Goal: Task Accomplishment & Management: Manage account settings

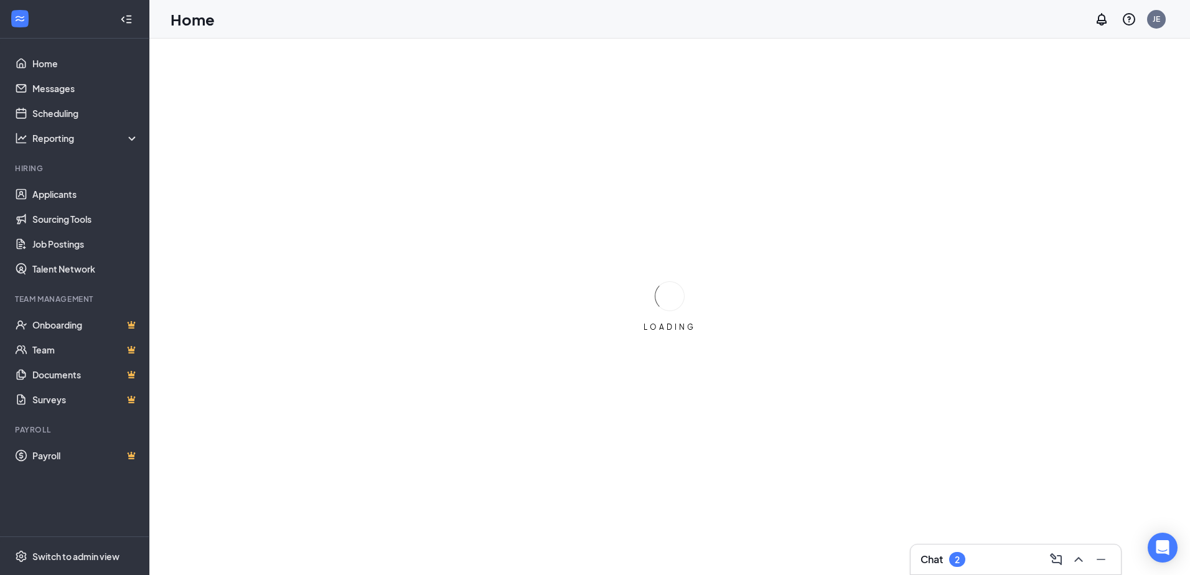
click at [1080, 560] on icon "ChevronUp" at bounding box center [1079, 559] width 8 height 5
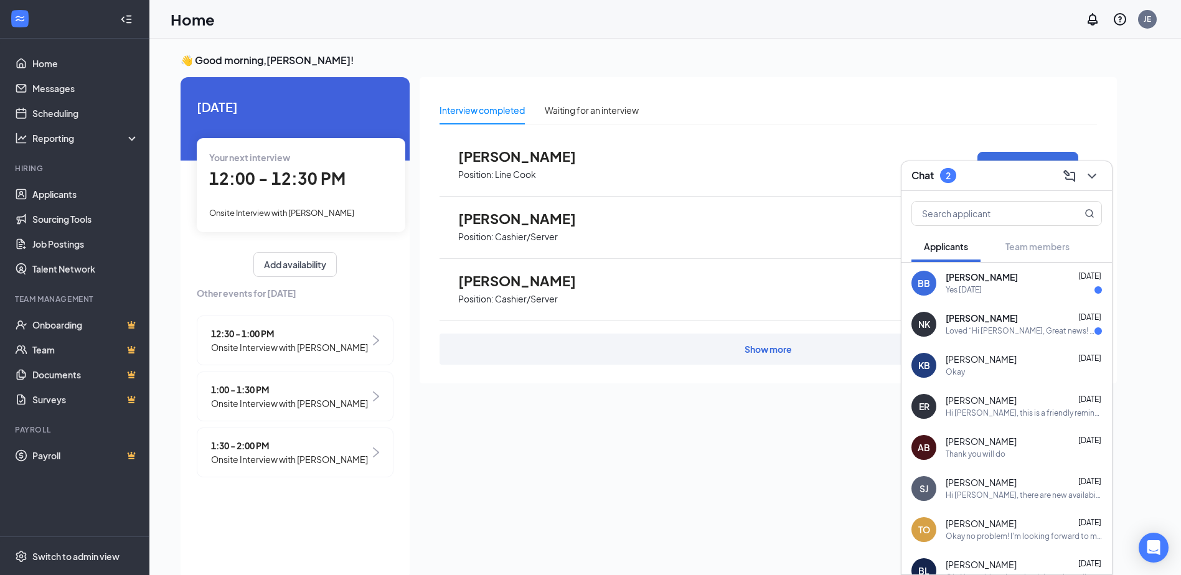
click at [1023, 286] on div "Yes [DATE]" at bounding box center [1024, 290] width 156 height 11
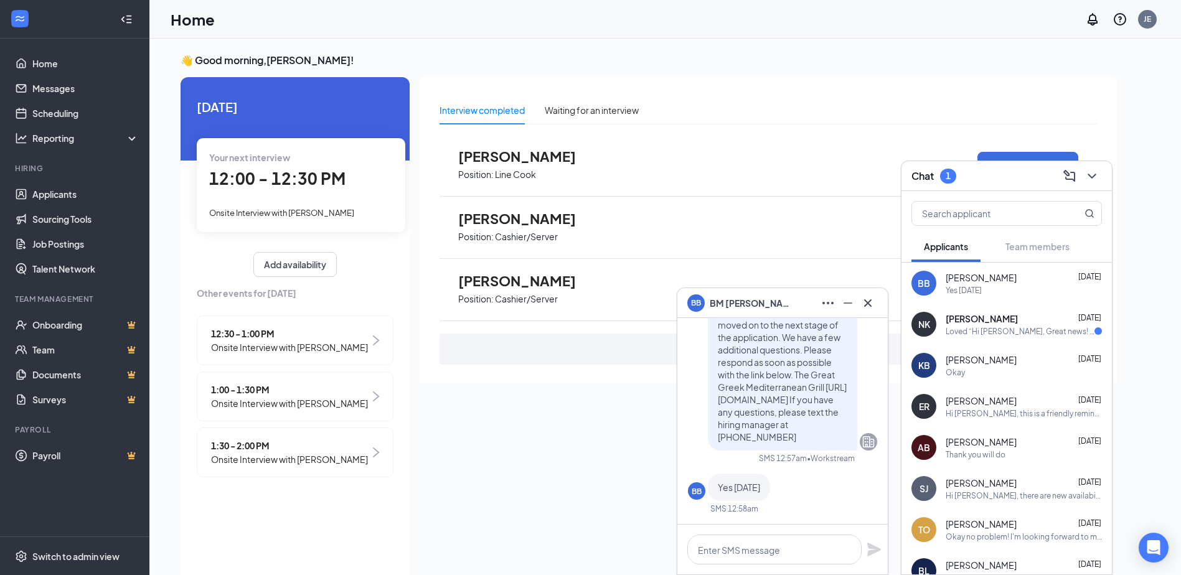
click at [972, 332] on div "Loved “Hi [PERSON_NAME], Great news! You've moved on to the next stage of the a…" at bounding box center [1020, 331] width 149 height 11
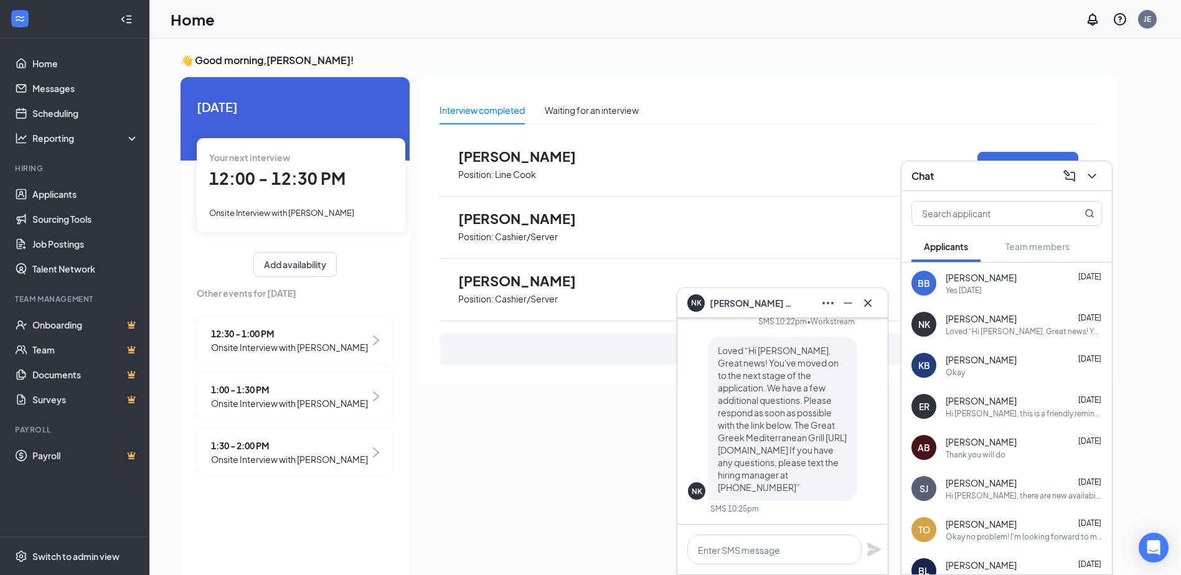
click at [1103, 179] on div "Chat" at bounding box center [1006, 176] width 210 height 30
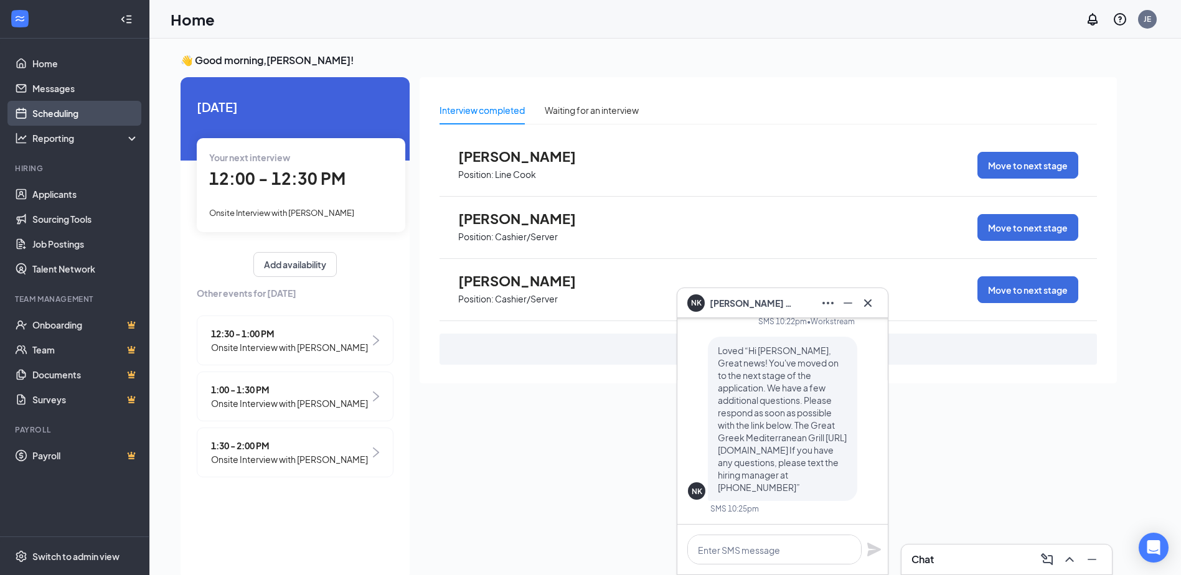
click at [91, 113] on link "Scheduling" at bounding box center [85, 113] width 106 height 25
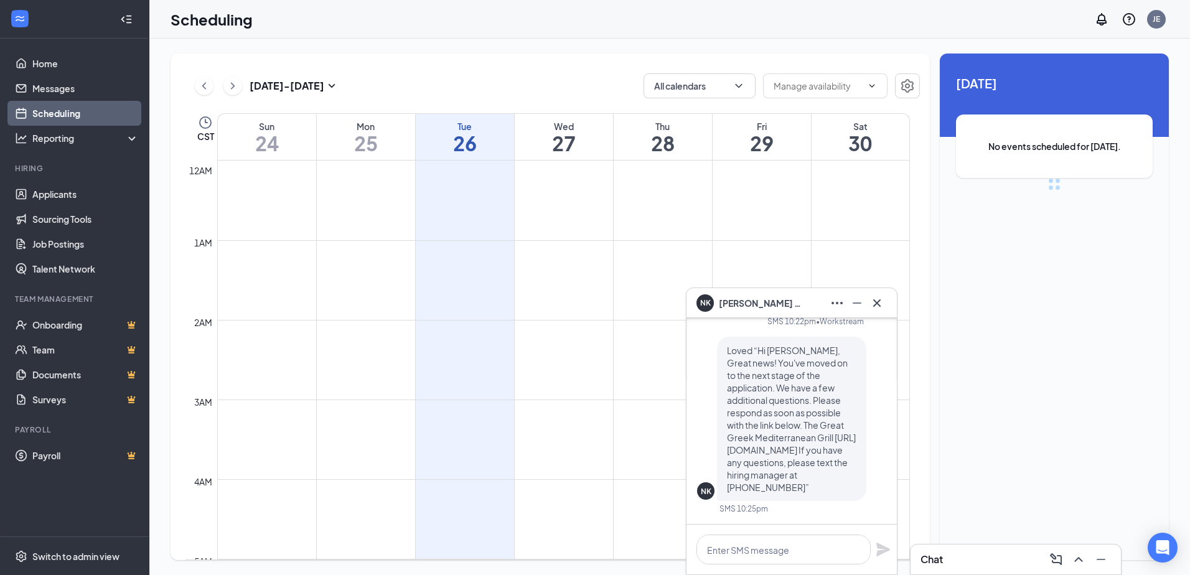
scroll to position [612, 0]
drag, startPoint x: 878, startPoint y: 304, endPoint x: 618, endPoint y: 278, distance: 261.0
click at [875, 296] on icon "Cross" at bounding box center [877, 303] width 15 height 15
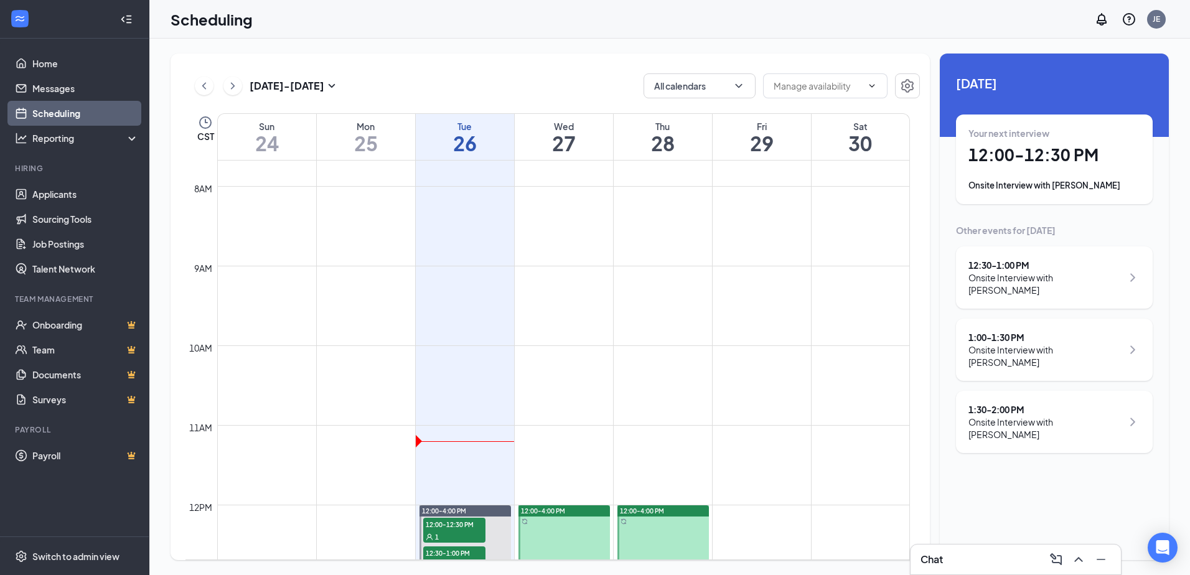
scroll to position [799, 0]
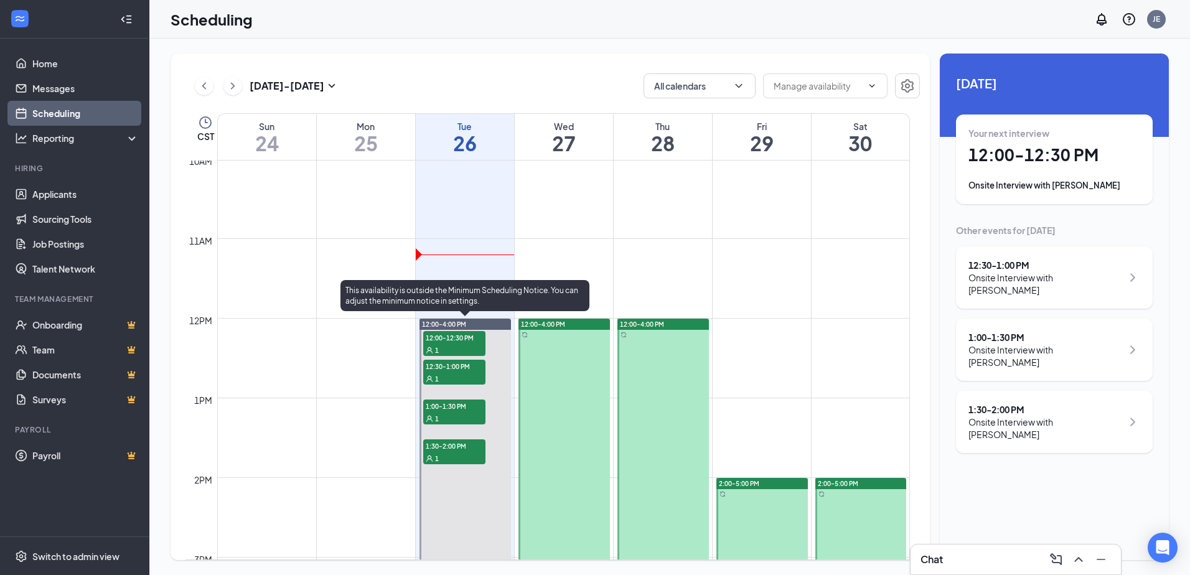
click at [464, 342] on span "12:00-12:30 PM" at bounding box center [454, 337] width 62 height 12
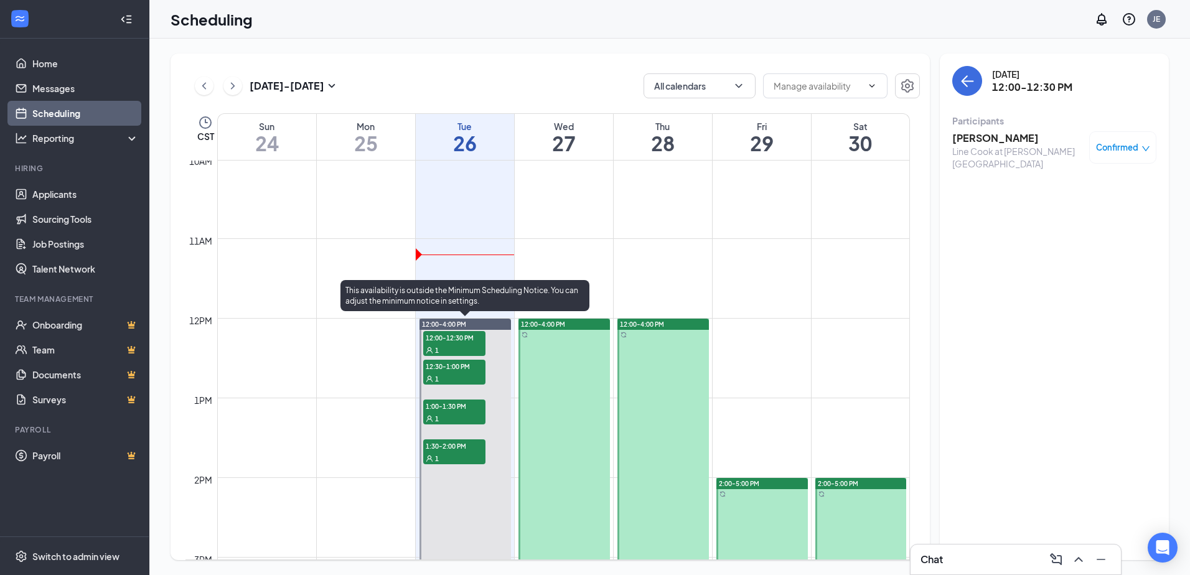
click at [469, 371] on span "12:30-1:00 PM" at bounding box center [454, 366] width 62 height 12
click at [474, 403] on span "1:00-1:30 PM" at bounding box center [454, 406] width 62 height 12
drag, startPoint x: 469, startPoint y: 467, endPoint x: 465, endPoint y: 452, distance: 15.4
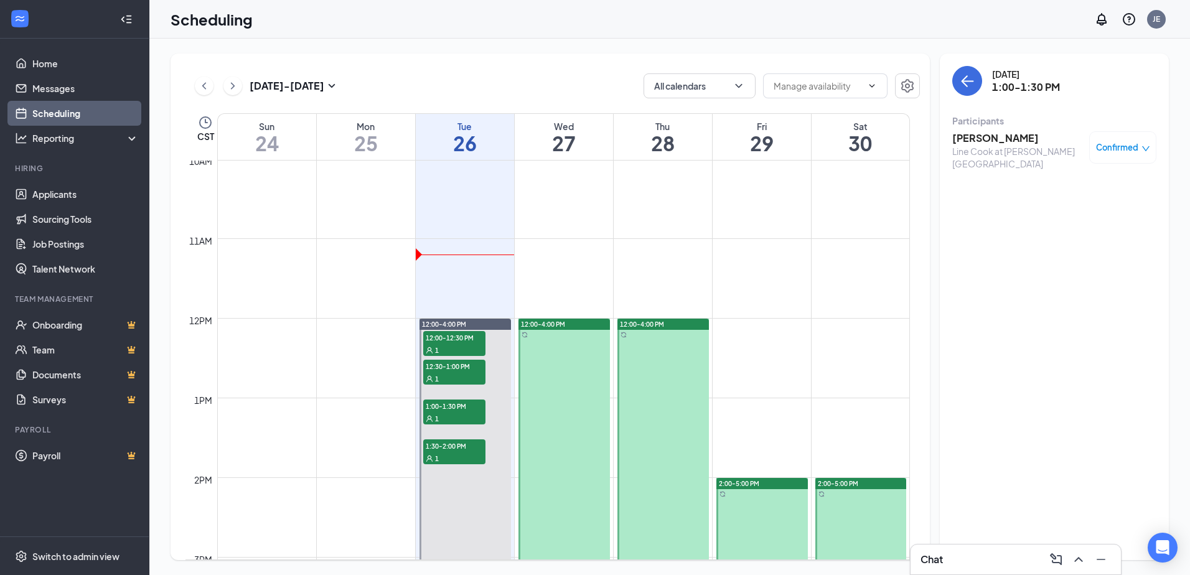
click at [470, 454] on link "12:00-4:00 PM 12:00-12:30 PM 1 12:30-1:00 PM 1 1:00-1:30 PM 1 1:30-2:00 PM 1" at bounding box center [464, 477] width 95 height 319
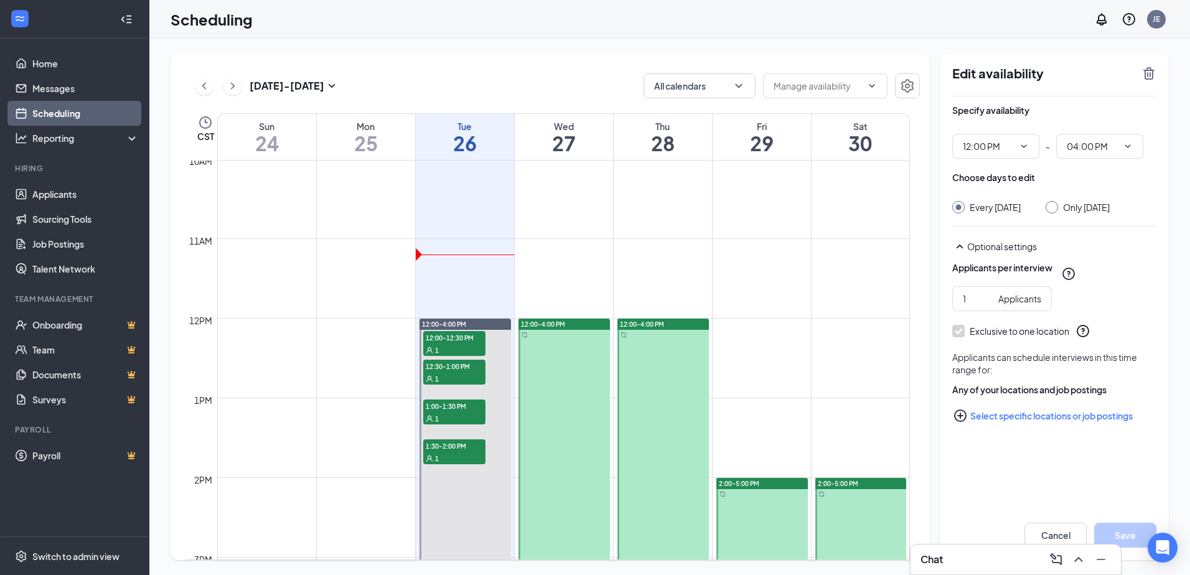
type input "12:00 PM"
type input "04:00 PM"
click at [471, 452] on link "12:00-4:00 PM 12:00-12:30 PM 1 12:30-1:00 PM 1 1:00-1:30 PM 1 1:30-2:00 PM 1" at bounding box center [464, 477] width 95 height 319
click at [1043, 39] on div "Scheduling JE Chat [DATE] - [DATE] All calendars CST Sun 24 Mon 25 Tue 26 Wed 2…" at bounding box center [669, 287] width 1041 height 575
drag, startPoint x: 941, startPoint y: 15, endPoint x: 936, endPoint y: 34, distance: 19.2
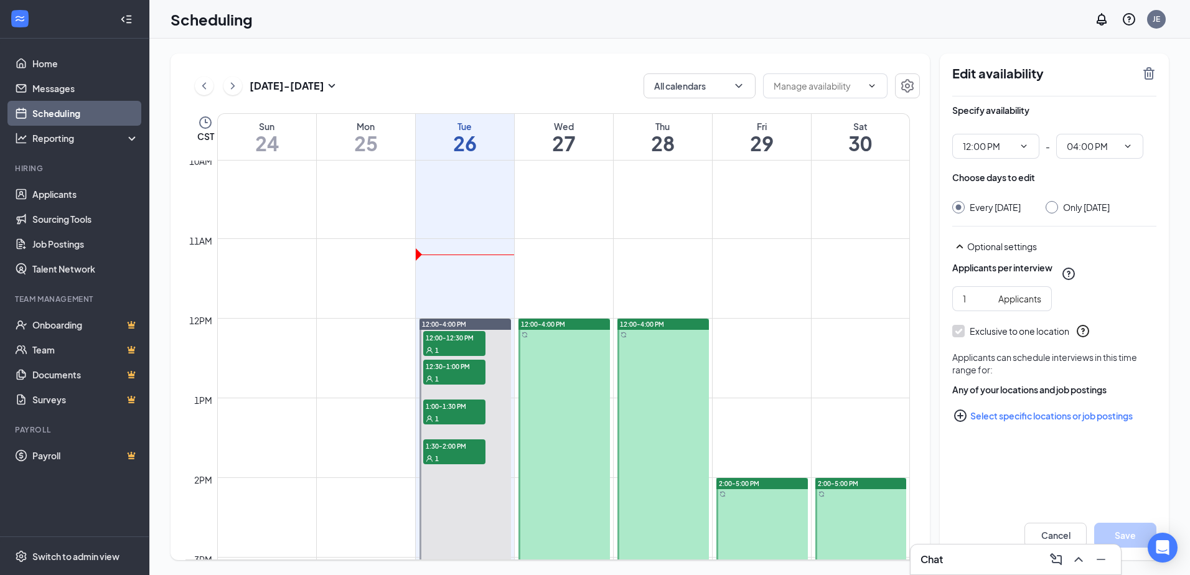
click at [941, 12] on div "Scheduling JE" at bounding box center [669, 19] width 1041 height 39
click at [1065, 542] on div "Expand" at bounding box center [1079, 532] width 37 height 21
click at [1051, 532] on button "Cancel" at bounding box center [1056, 535] width 62 height 25
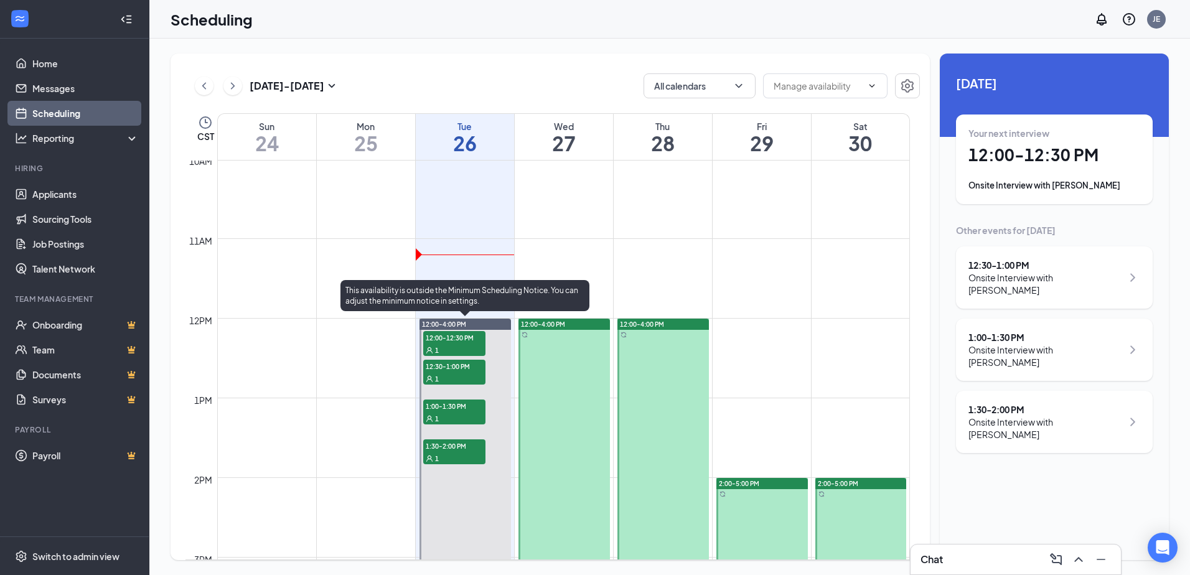
click at [455, 451] on span "1:30-2:00 PM" at bounding box center [454, 446] width 62 height 12
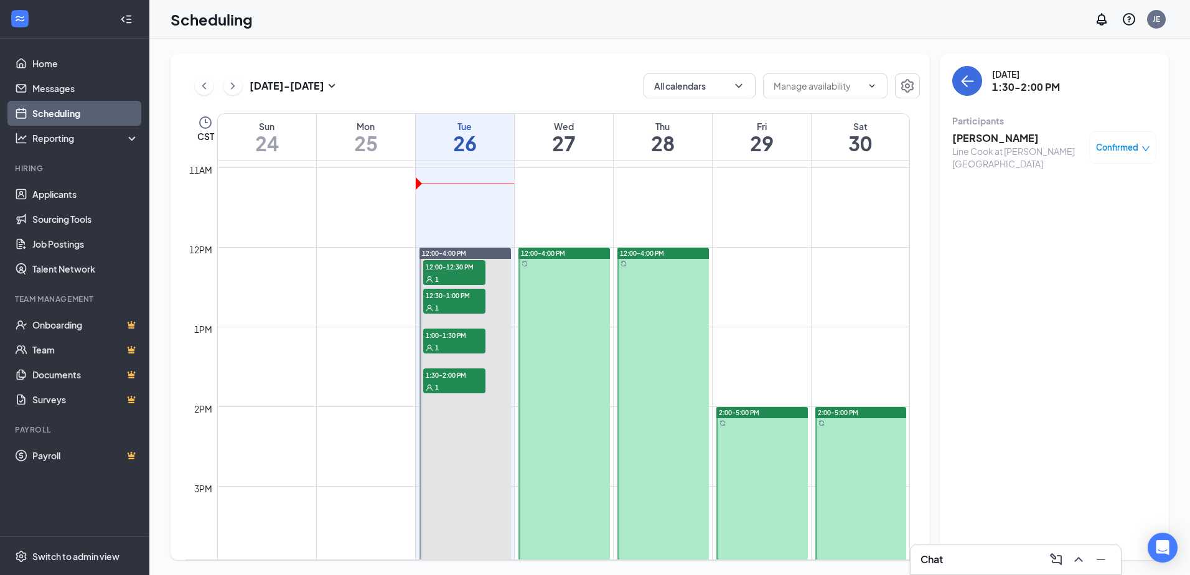
scroll to position [861, 0]
